Goal: Transaction & Acquisition: Book appointment/travel/reservation

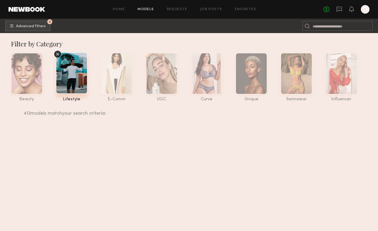
scroll to position [17805, 0]
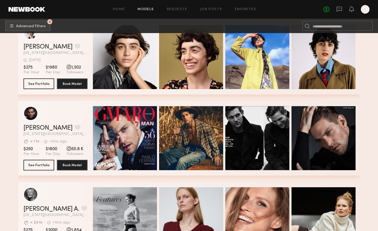
scroll to position [17861, 0]
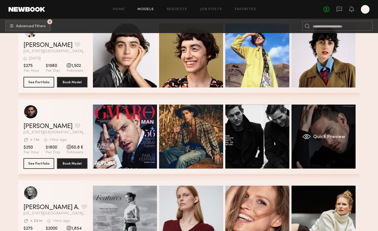
drag, startPoint x: 0, startPoint y: 0, endPoint x: 326, endPoint y: 136, distance: 353.2
click at [326, 136] on span "Quick Preview" at bounding box center [329, 137] width 32 height 5
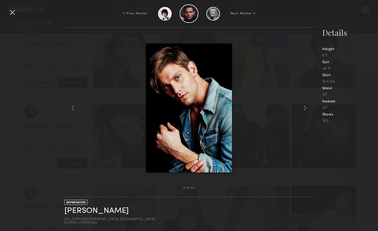
drag, startPoint x: 326, startPoint y: 136, endPoint x: 84, endPoint y: 148, distance: 241.9
click at [84, 148] on div at bounding box center [188, 107] width 249 height 143
click at [14, 12] on div at bounding box center [12, 12] width 9 height 9
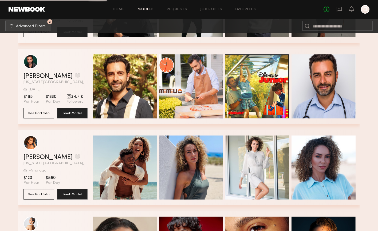
scroll to position [20181, 0]
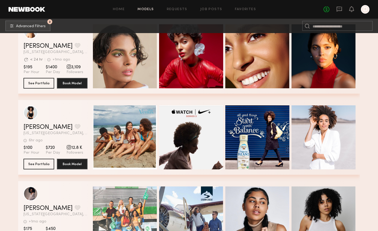
scroll to position [20373, 0]
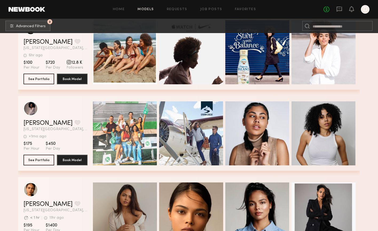
scroll to position [20463, 0]
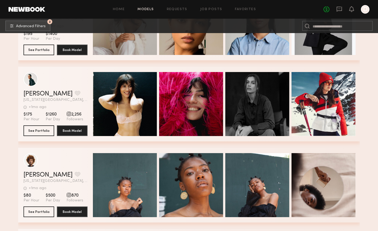
scroll to position [20650, 0]
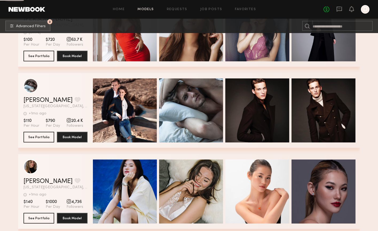
scroll to position [22023, 0]
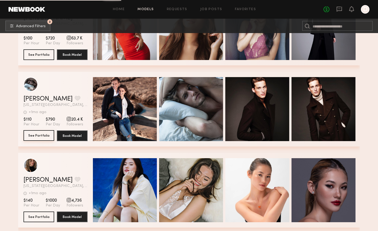
drag, startPoint x: 13, startPoint y: 139, endPoint x: 39, endPoint y: 135, distance: 26.5
click at [39, 135] on button "See Portfolio" at bounding box center [38, 135] width 31 height 11
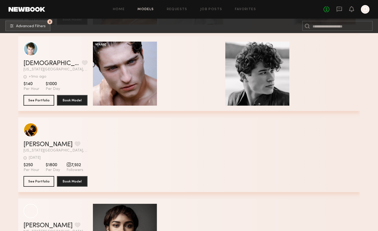
scroll to position [23322, 0]
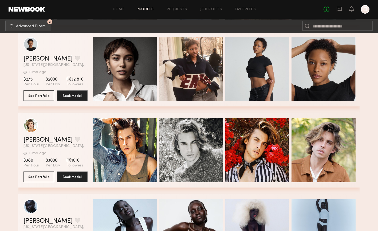
scroll to position [23443, 0]
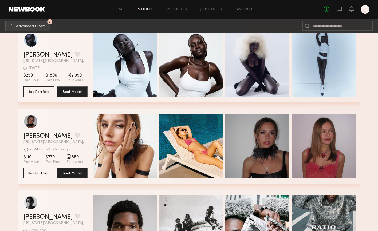
drag, startPoint x: 39, startPoint y: 135, endPoint x: 363, endPoint y: 190, distance: 328.1
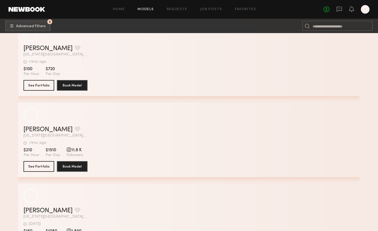
scroll to position [28082, 0]
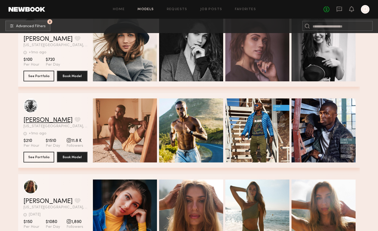
click at [34, 120] on link "Tradell H." at bounding box center [47, 120] width 49 height 6
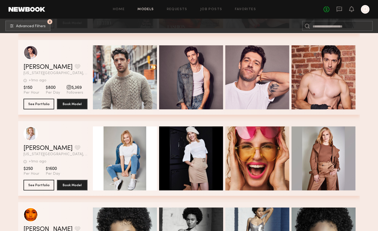
scroll to position [28703, 0]
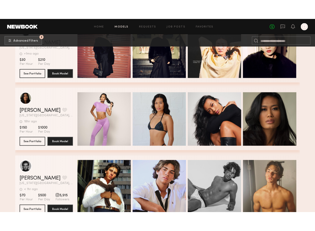
scroll to position [29235, 0]
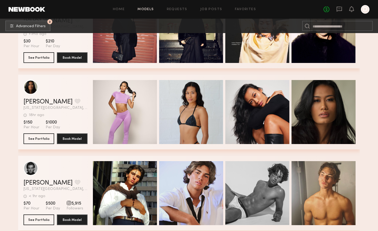
click at [35, 183] on link "Josh L." at bounding box center [47, 183] width 49 height 6
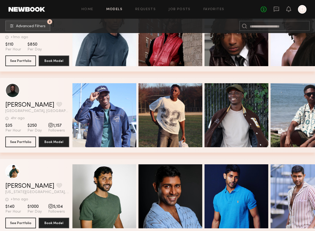
scroll to position [32314, 0]
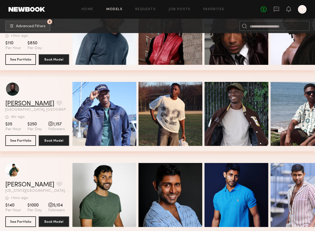
click at [21, 104] on link "Simeon W." at bounding box center [29, 104] width 49 height 6
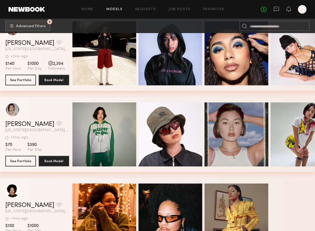
scroll to position [30183, 0]
